Goal: Task Accomplishment & Management: Complete application form

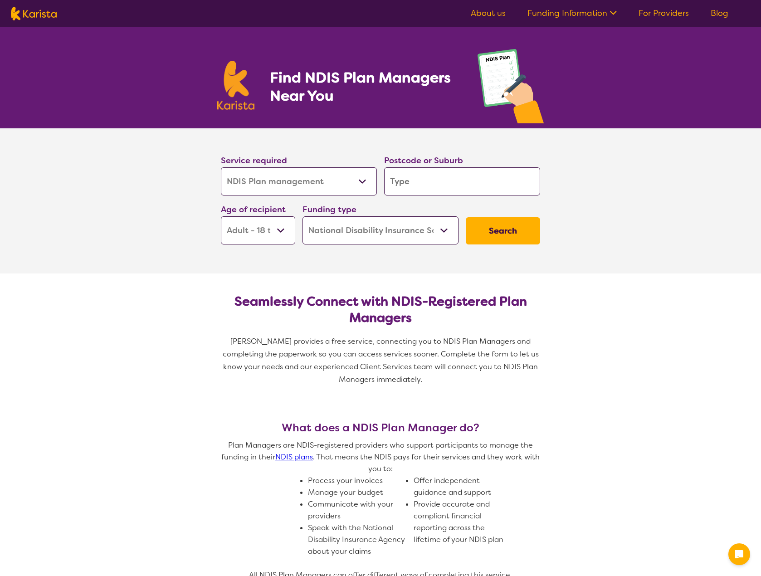
select select "NDIS Plan management"
select select "AD"
select select "NDIS"
select select "NDIS Plan management"
select select "AD"
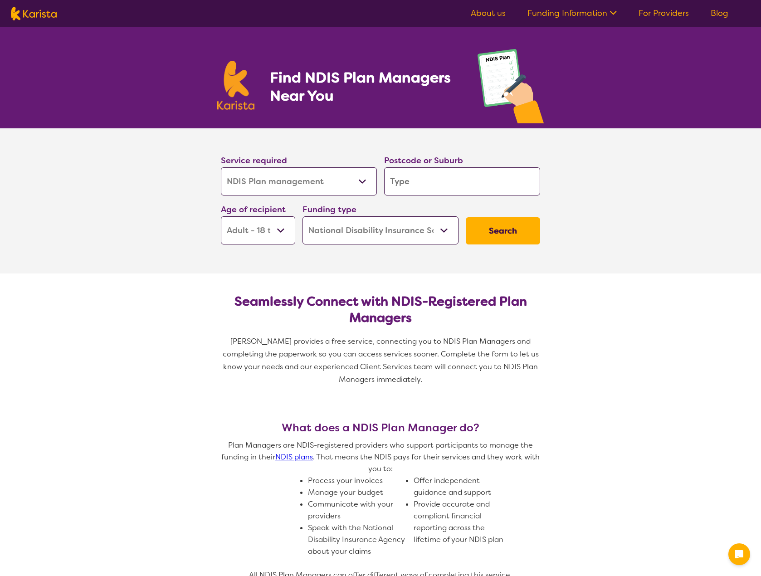
select select "NDIS"
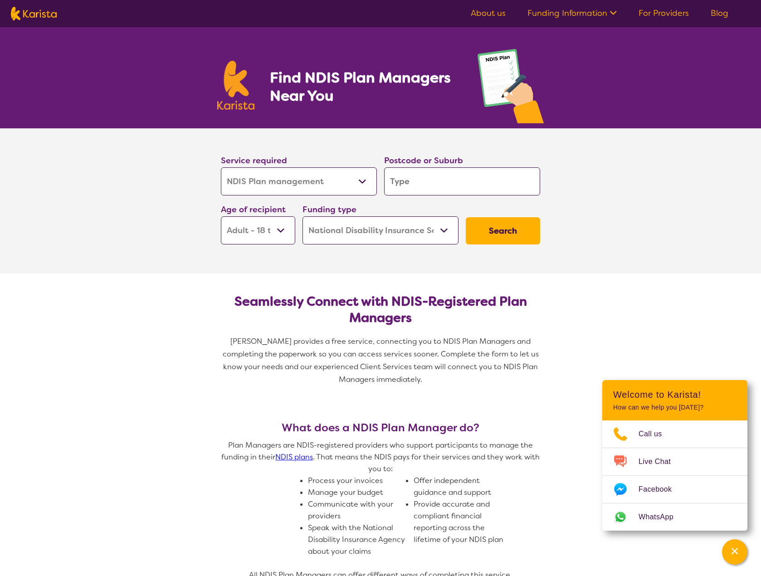
click at [356, 175] on select "Allied Health Assistant Assessment (ADHD or Autism) Behaviour support Counselli…" at bounding box center [299, 181] width 156 height 28
click at [191, 245] on section "Service required Allied Health Assistant Assessment (ADHD or Autism) Behaviour …" at bounding box center [380, 200] width 761 height 145
click at [670, 10] on link "For Providers" at bounding box center [663, 13] width 50 height 11
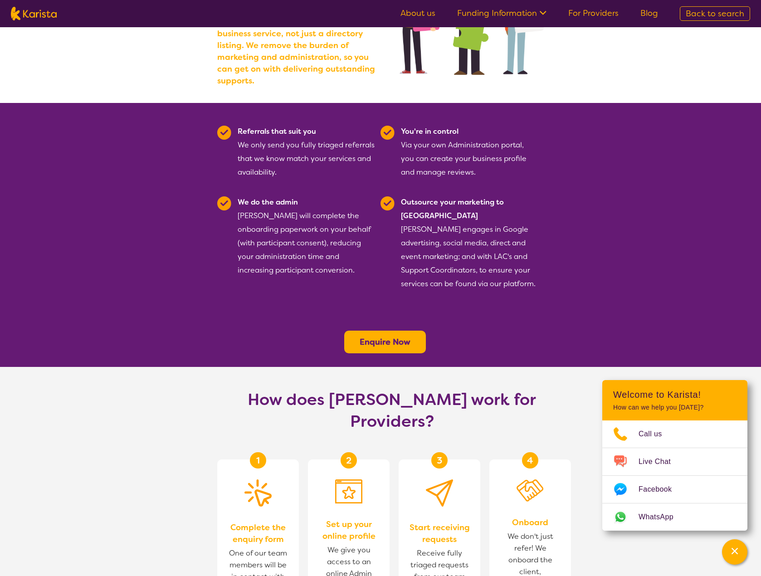
scroll to position [155, 0]
